Goal: Complete application form

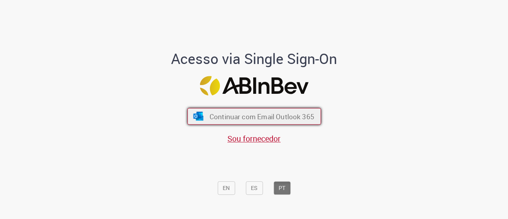
click at [245, 115] on span "Continuar com Email Outlook 365" at bounding box center [261, 115] width 105 height 9
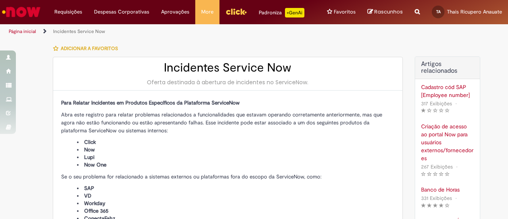
type input "**********"
type input "****"
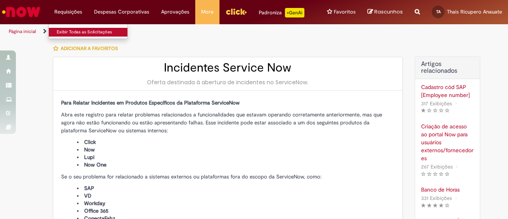
click at [69, 31] on link "Exibir Todas as Solicitações" at bounding box center [92, 32] width 87 height 9
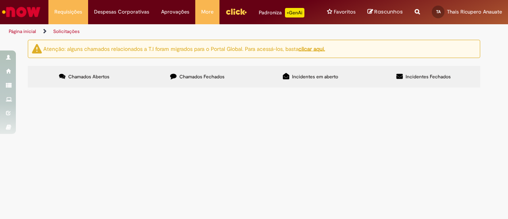
click at [180, 75] on span "Chamados Fechados" at bounding box center [201, 76] width 45 height 6
click at [306, 75] on span "Incidentes em aberto" at bounding box center [315, 76] width 46 height 6
click at [435, 76] on span "Incidentes Fechados" at bounding box center [427, 76] width 45 height 6
click at [375, 77] on label "Incidentes Fechados" at bounding box center [423, 76] width 113 height 21
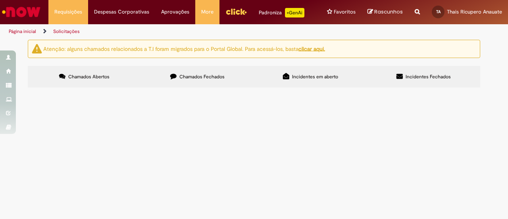
click at [299, 84] on label "Incidentes em aberto" at bounding box center [310, 76] width 113 height 21
click at [0, 0] on section "Incidentes Exportar como PDF Exportar como Excel Exportar como CSV Incidentes N…" at bounding box center [0, 0] width 0 height 0
click at [211, 81] on label "Chamados Fechados" at bounding box center [197, 76] width 113 height 21
click at [74, 78] on span "Chamados Abertos" at bounding box center [88, 76] width 41 height 6
click at [0, 0] on div "Não há registros em Item solicitado usando este filtro" at bounding box center [0, 0] width 0 height 0
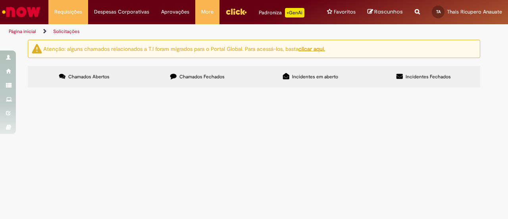
click at [311, 50] on u "clicar aqui." at bounding box center [311, 48] width 27 height 7
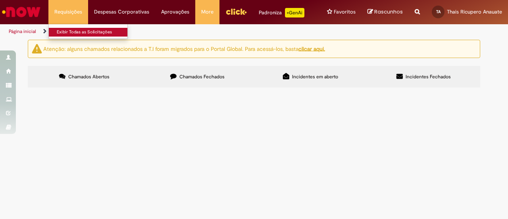
click at [76, 30] on link "Exibir Todas as Solicitações" at bounding box center [92, 32] width 87 height 9
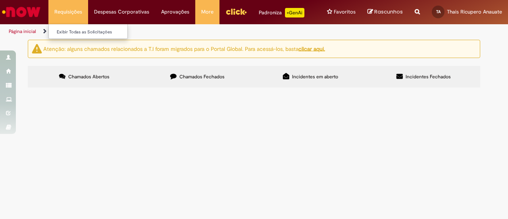
click at [69, 19] on li "Requisições Exibir Todas as Solicitações" at bounding box center [68, 12] width 40 height 24
click at [68, 16] on li "Requisições Exibir Todas as Solicitações" at bounding box center [68, 12] width 40 height 24
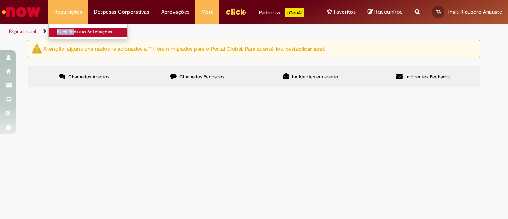
drag, startPoint x: 69, startPoint y: 22, endPoint x: 71, endPoint y: 29, distance: 7.4
click at [71, 24] on li "Requisições Exibir Todas as Solicitações" at bounding box center [68, 12] width 40 height 24
click at [71, 29] on link "Exibir Todas as Solicitações" at bounding box center [92, 32] width 87 height 9
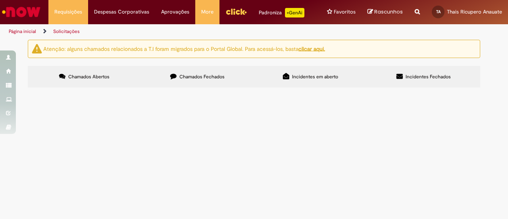
click at [177, 72] on label "Chamados Fechados" at bounding box center [197, 76] width 113 height 21
click at [245, 69] on label "Chamados Fechados" at bounding box center [197, 76] width 113 height 21
click at [278, 79] on label "Incidentes em aberto" at bounding box center [310, 76] width 113 height 21
click at [418, 78] on span "Incidentes Fechados" at bounding box center [427, 76] width 45 height 6
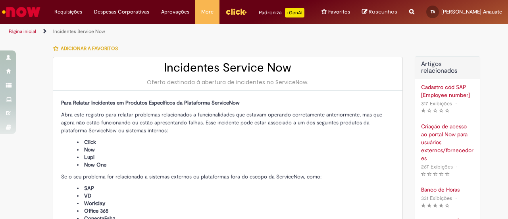
type input "**********"
type input "****"
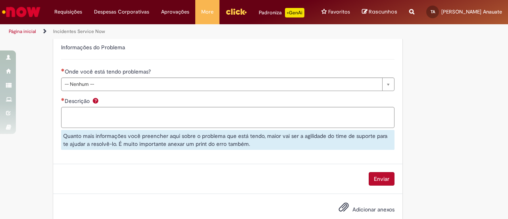
scroll to position [402, 0]
